Goal: Task Accomplishment & Management: Use online tool/utility

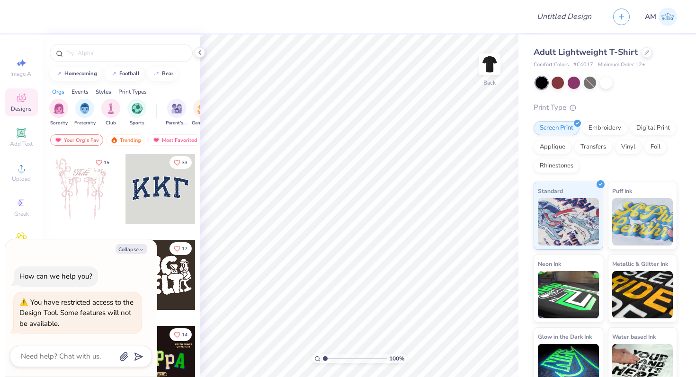
click at [581, 68] on span "# C4017" at bounding box center [583, 65] width 20 height 8
copy span "C4017"
type textarea "x"
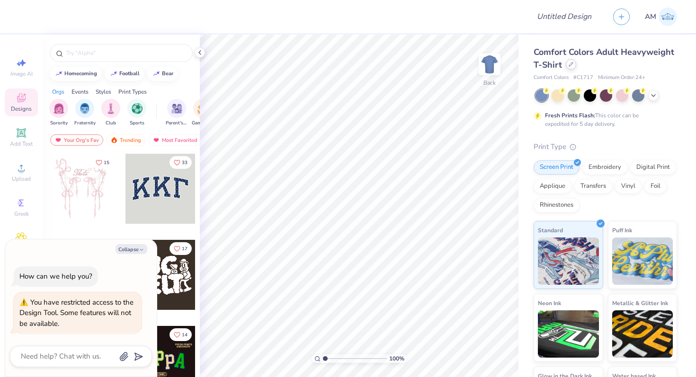
click at [570, 62] on div at bounding box center [571, 64] width 10 height 10
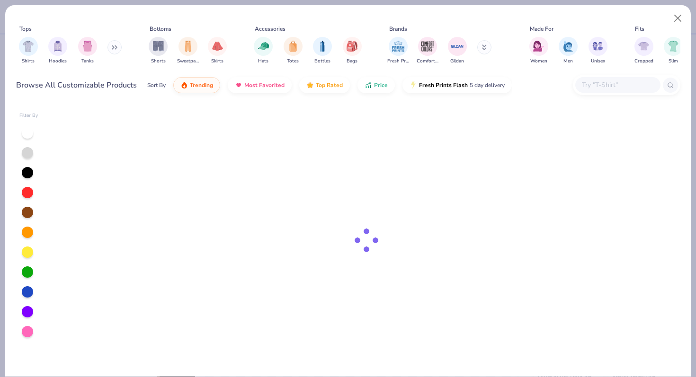
type textarea "x"
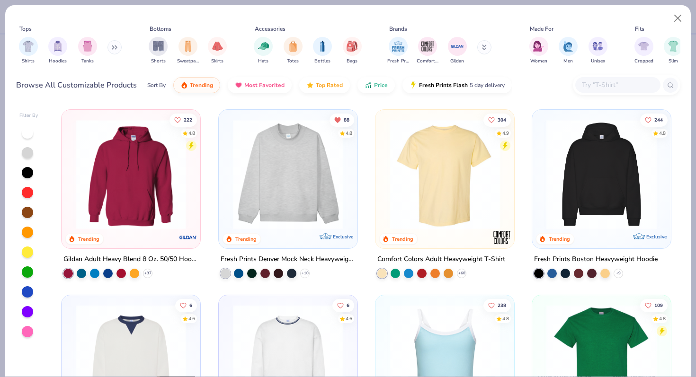
click at [590, 90] on input "text" at bounding box center [617, 85] width 73 height 11
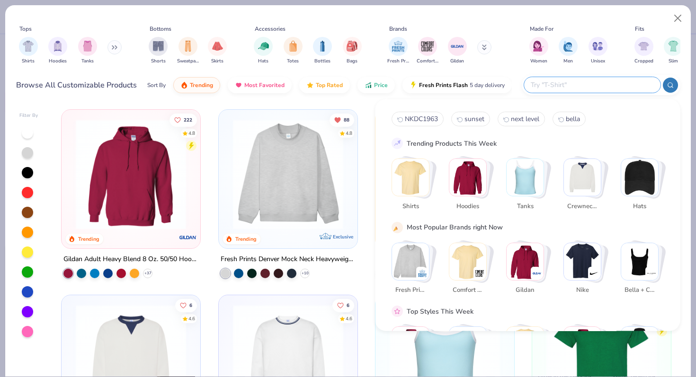
paste input "C4017"
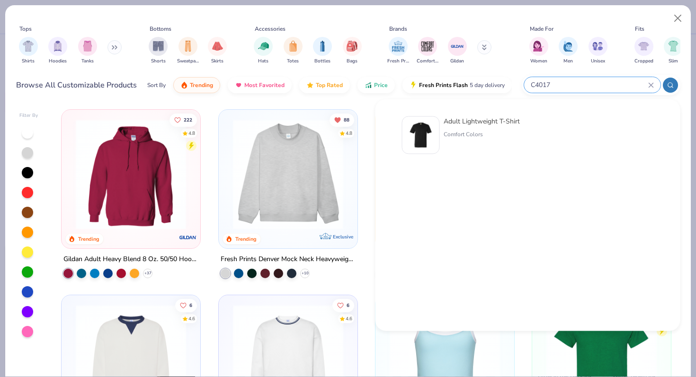
type input "C4017"
click at [445, 127] on div "Adult Lightweight T-Shirt Comfort Colors" at bounding box center [481, 135] width 76 height 38
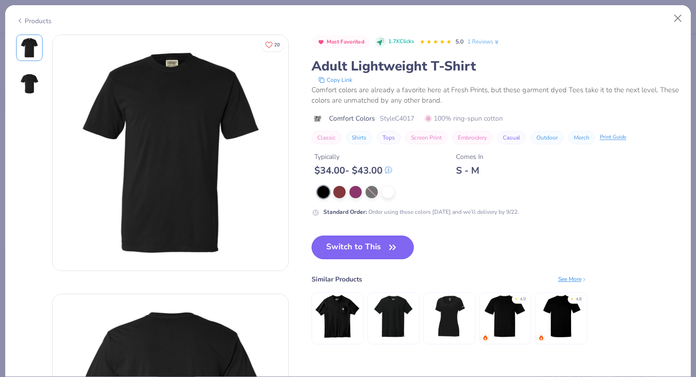
click at [381, 246] on button "Switch to This" at bounding box center [362, 248] width 103 height 24
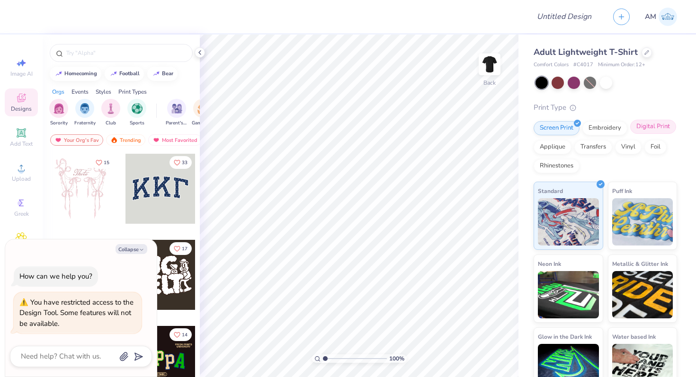
click at [647, 128] on div "Digital Print" at bounding box center [653, 127] width 46 height 14
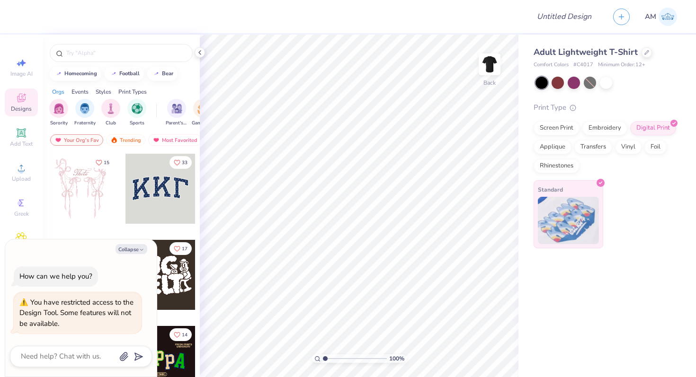
click at [572, 235] on img at bounding box center [568, 220] width 61 height 47
click at [199, 54] on icon at bounding box center [200, 53] width 8 height 8
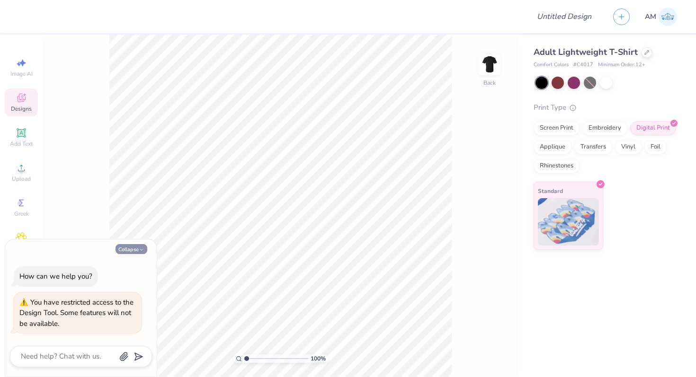
click at [120, 249] on button "Collapse" at bounding box center [131, 249] width 32 height 10
type textarea "x"
